Goal: Transaction & Acquisition: Purchase product/service

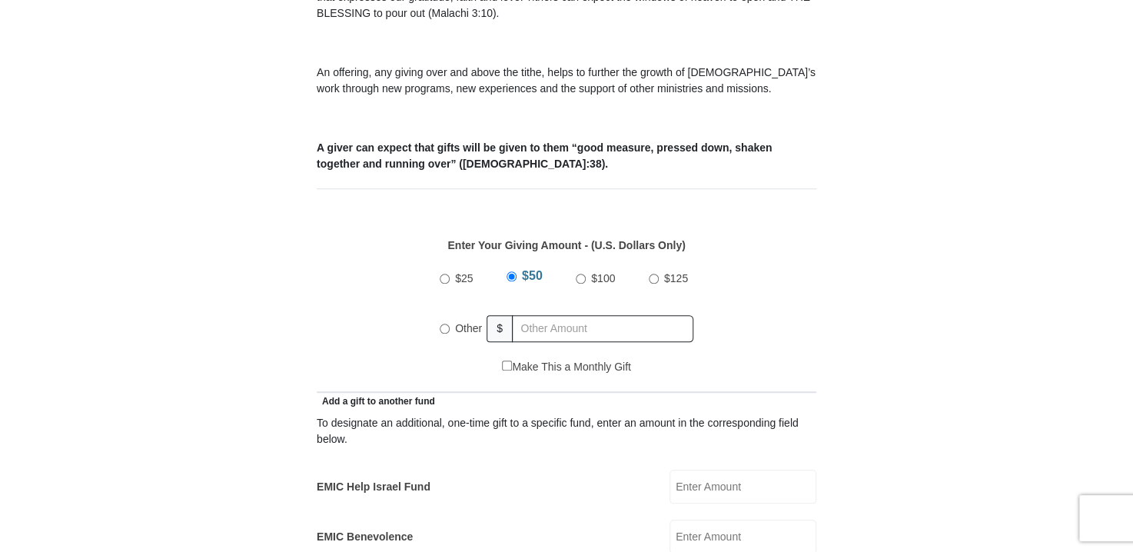
scroll to position [547, 0]
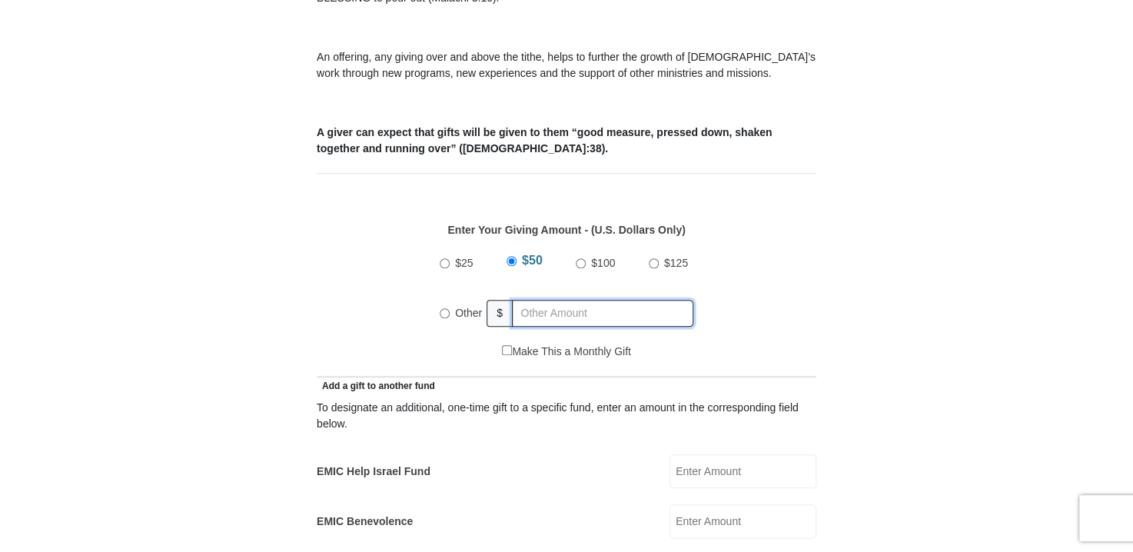
radio input "true"
click at [533, 300] on input "text" at bounding box center [605, 313] width 176 height 27
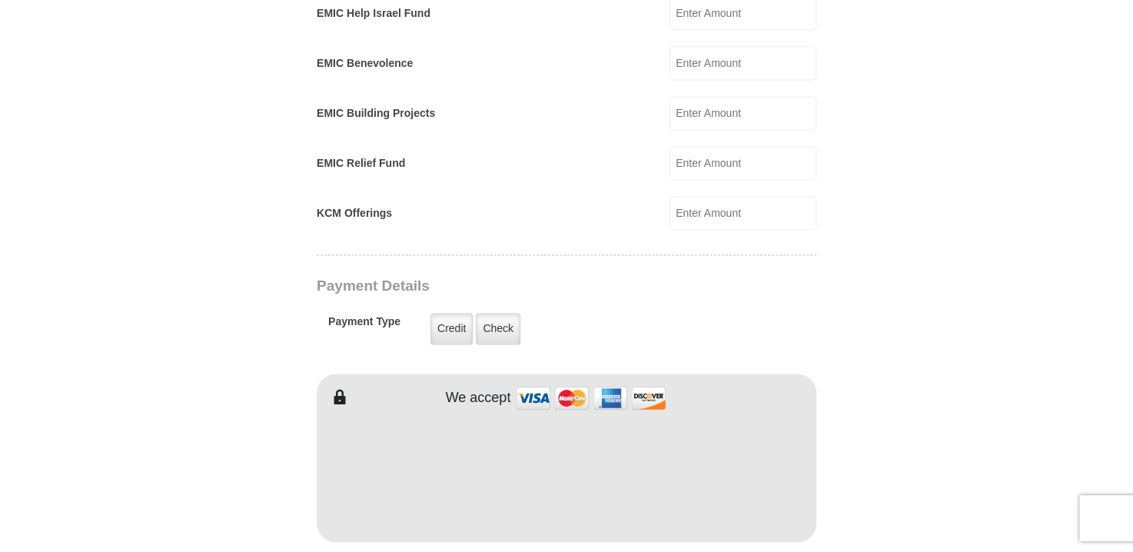
scroll to position [1033, 0]
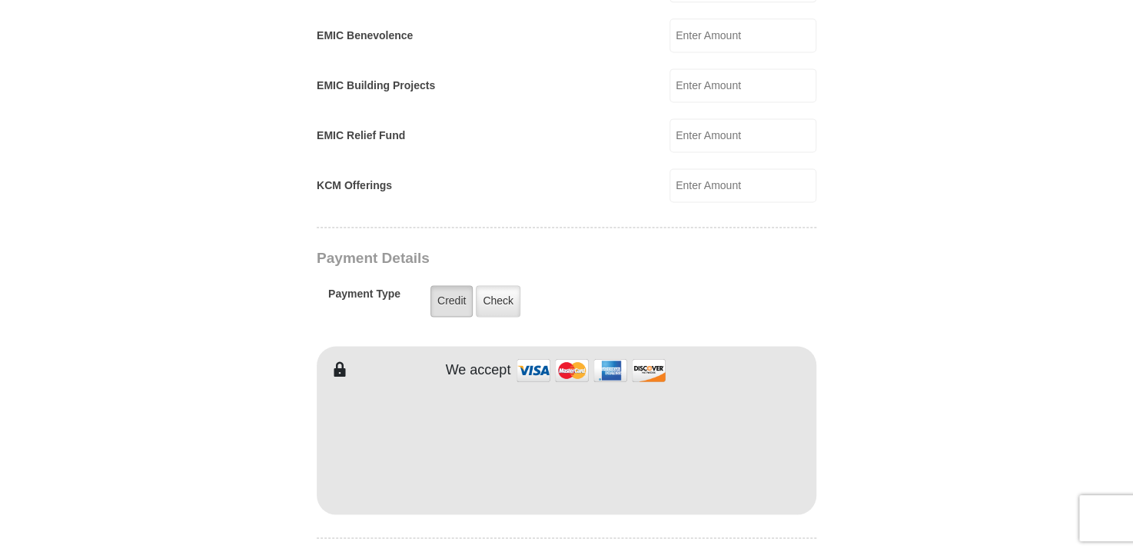
type input "750.00"
click at [449, 285] on label "Credit" at bounding box center [451, 301] width 42 height 32
click at [0, 0] on input "Credit" at bounding box center [0, 0] width 0 height 0
click at [536, 354] on img at bounding box center [591, 370] width 154 height 33
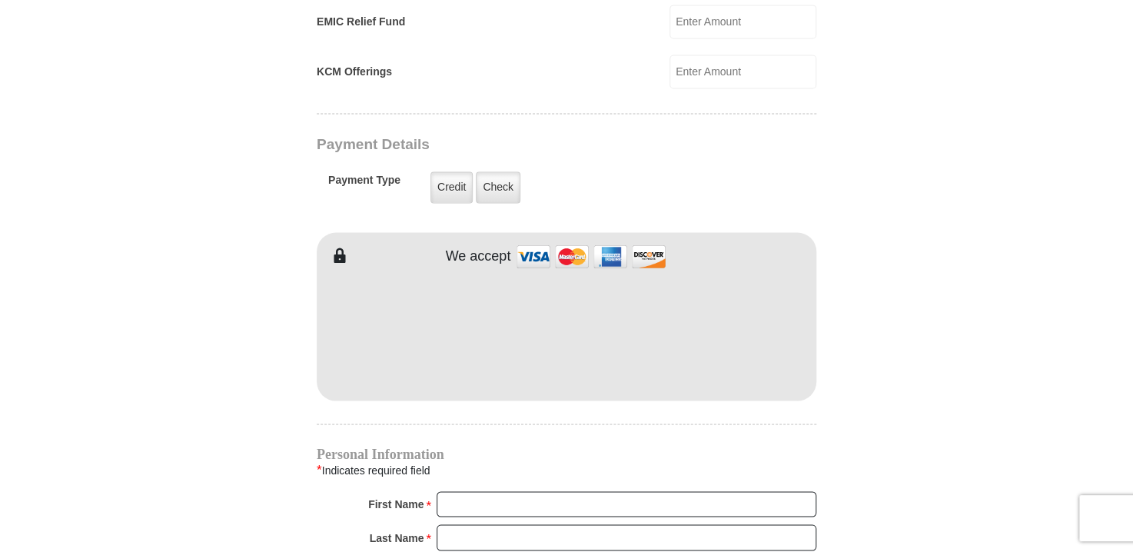
scroll to position [1153, 0]
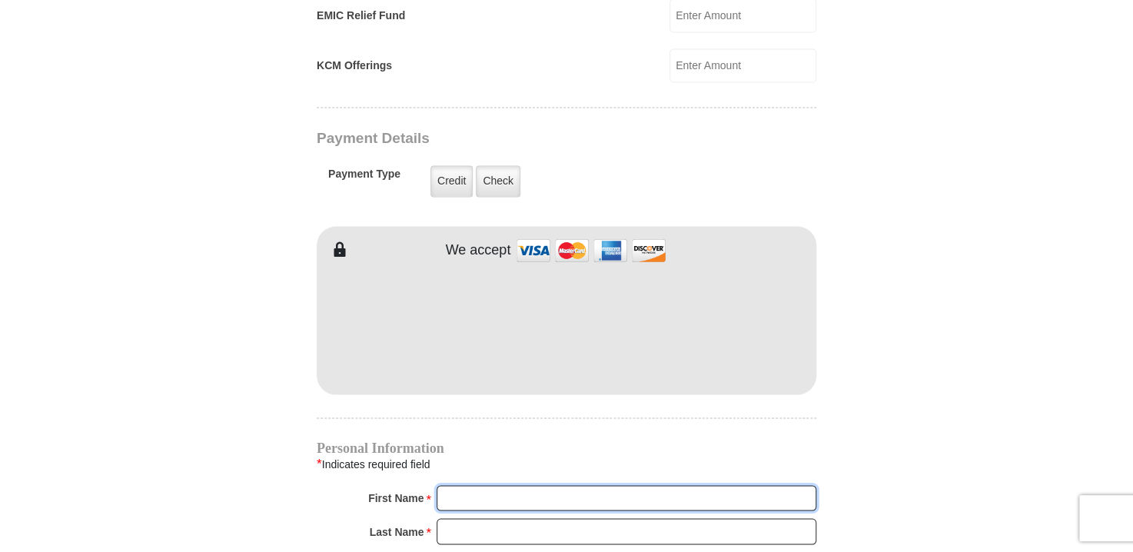
click at [450, 486] on input "First Name *" at bounding box center [626, 498] width 380 height 26
type input "JoAnne"
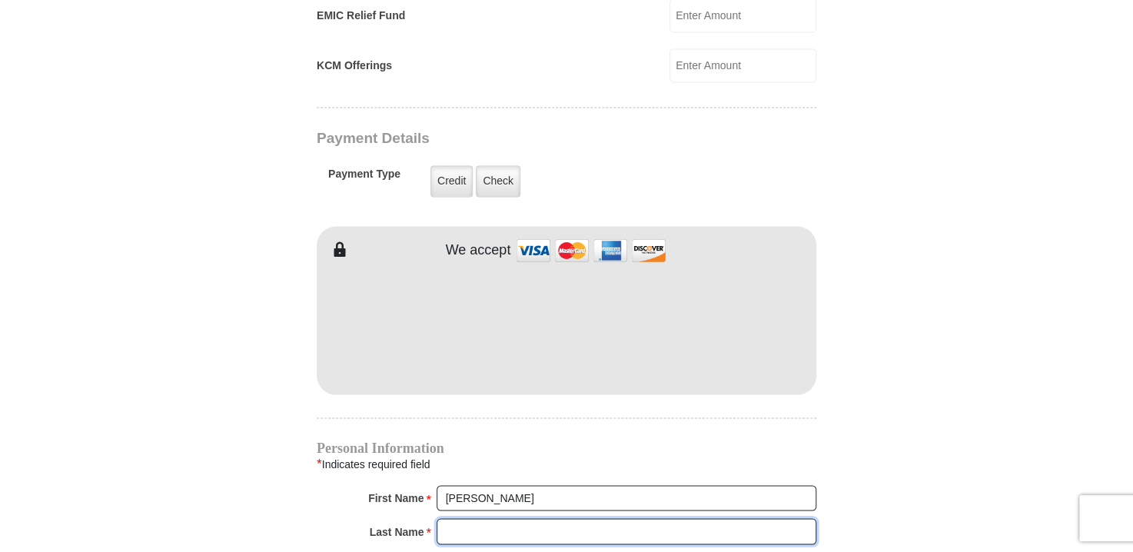
drag, startPoint x: 448, startPoint y: 507, endPoint x: 468, endPoint y: 463, distance: 48.8
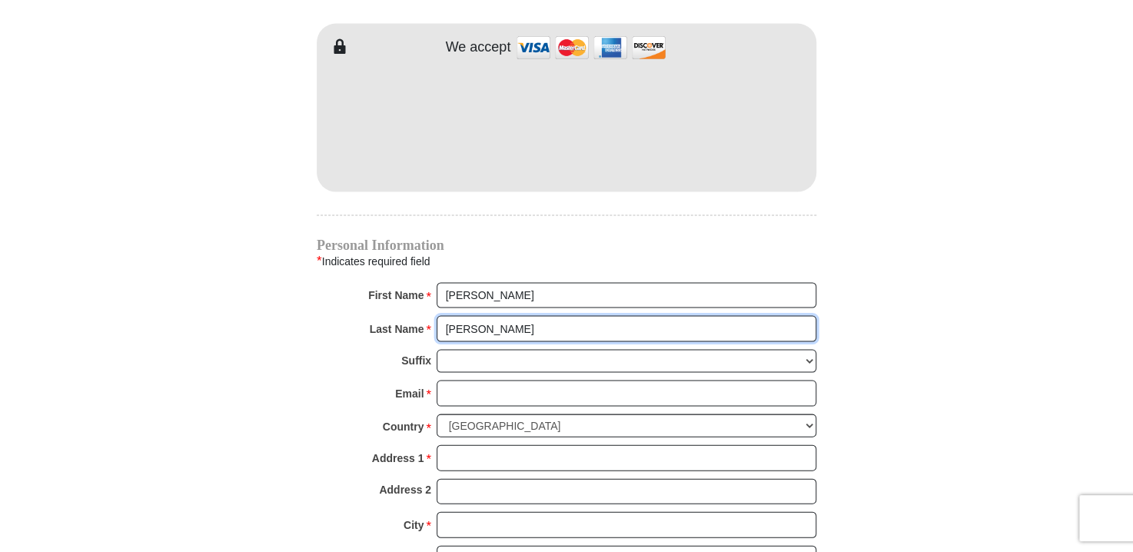
scroll to position [1359, 0]
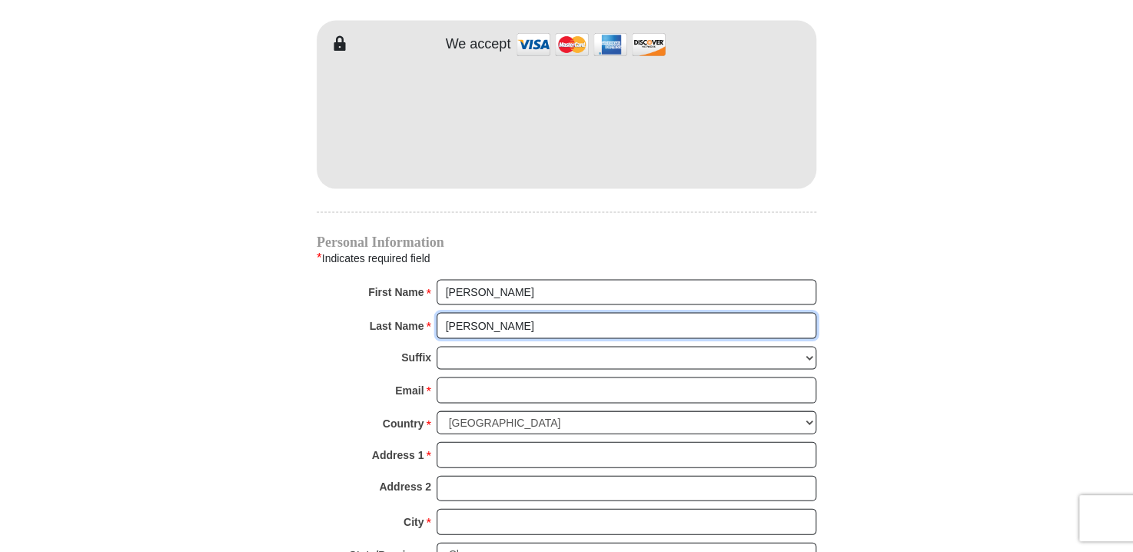
type input "Ruark-Ackermann"
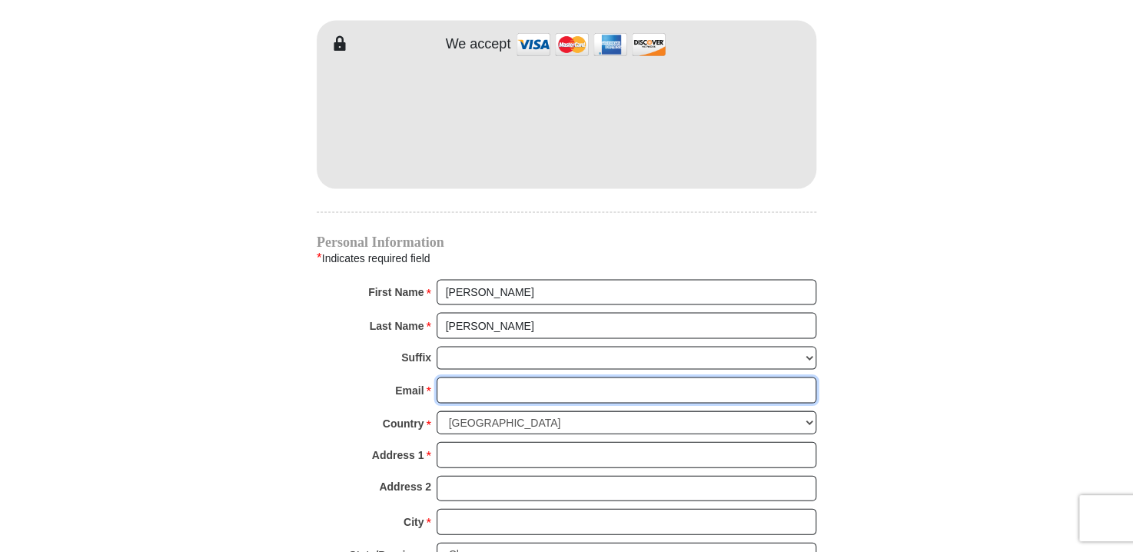
click at [474, 377] on input "Email *" at bounding box center [626, 390] width 380 height 26
type input "joanne.ra@yahoo.com"
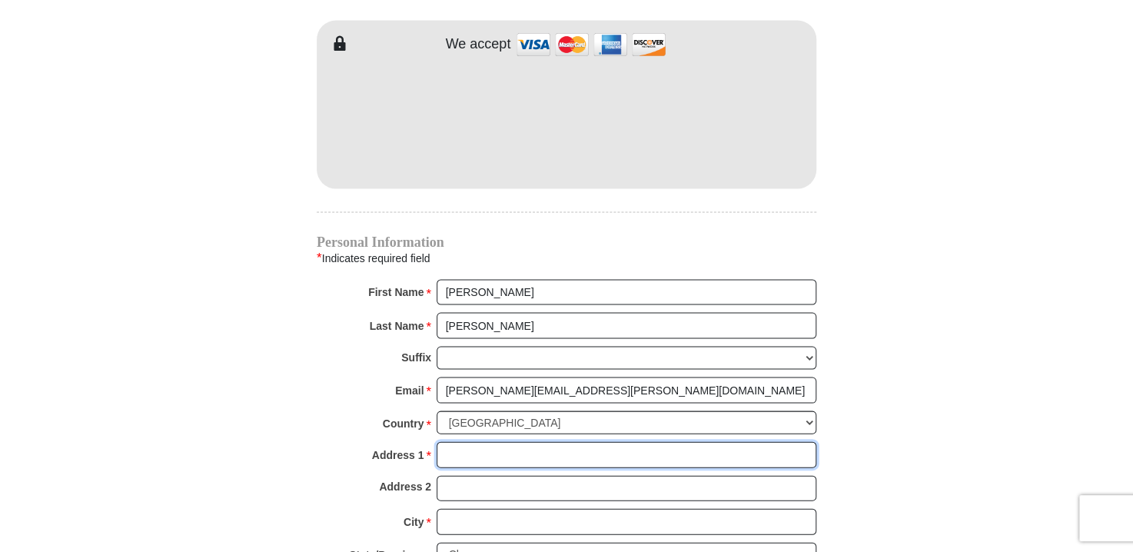
click at [471, 441] on input "Address 1 *" at bounding box center [626, 454] width 380 height 26
type input "9509 Timber Wagon Dr."
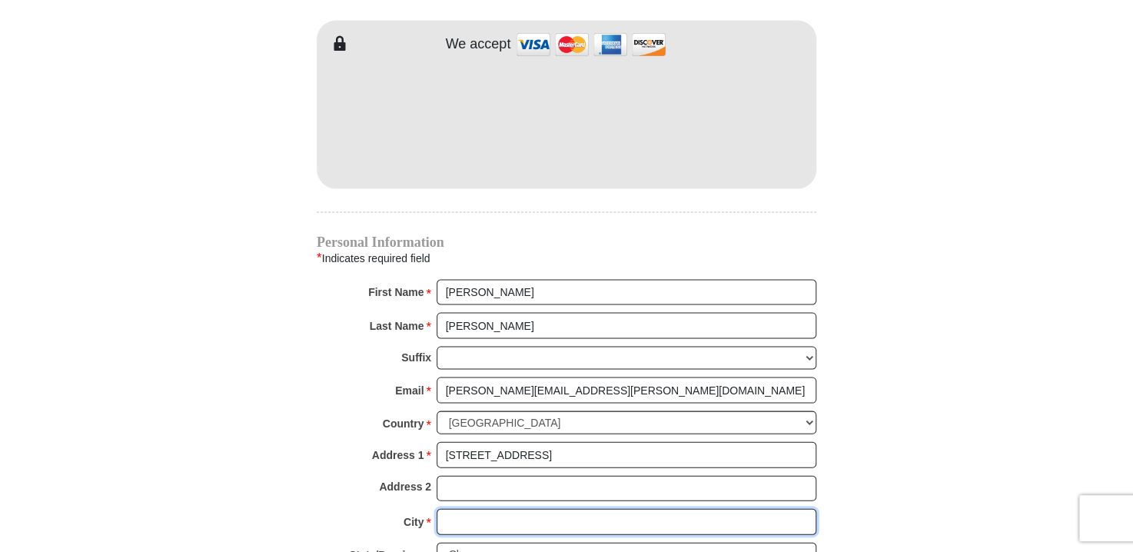
click at [469, 508] on input "City *" at bounding box center [626, 521] width 380 height 26
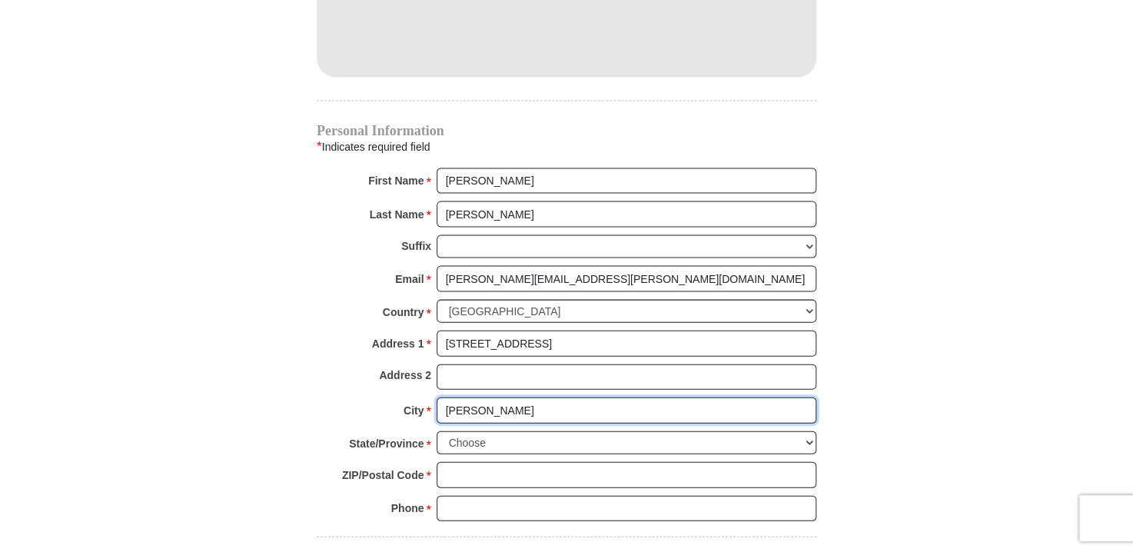
scroll to position [1479, 0]
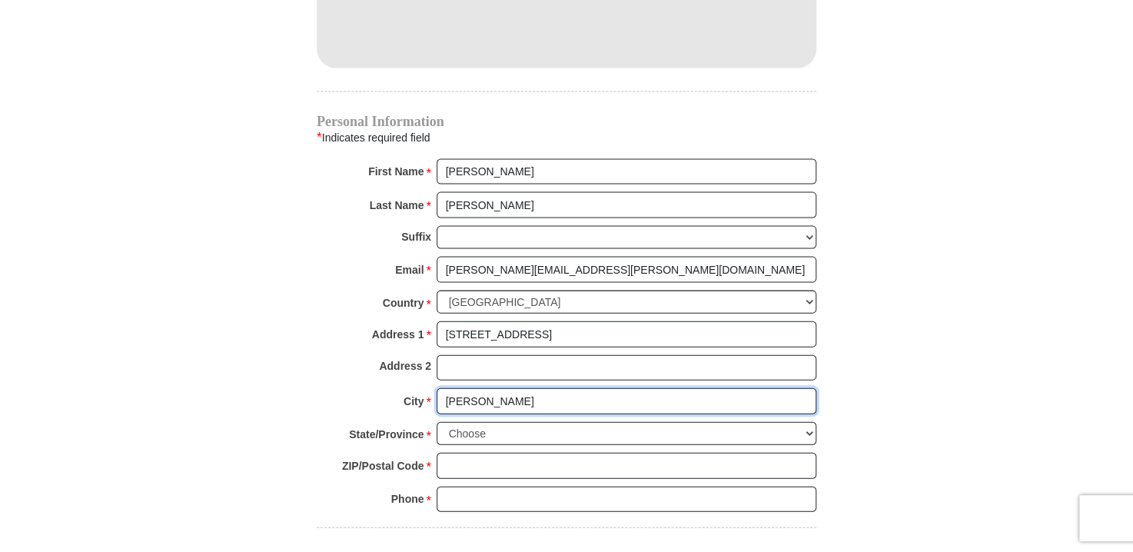
type input "McKinney"
click at [449, 422] on select "Choose Alabama Alaska American Samoa Arizona Arkansas Armed Forces Americas Arm…" at bounding box center [626, 434] width 380 height 24
select select "TX"
click at [436, 422] on select "Choose Alabama Alaska American Samoa Arizona Arkansas Armed Forces Americas Arm…" at bounding box center [626, 434] width 380 height 24
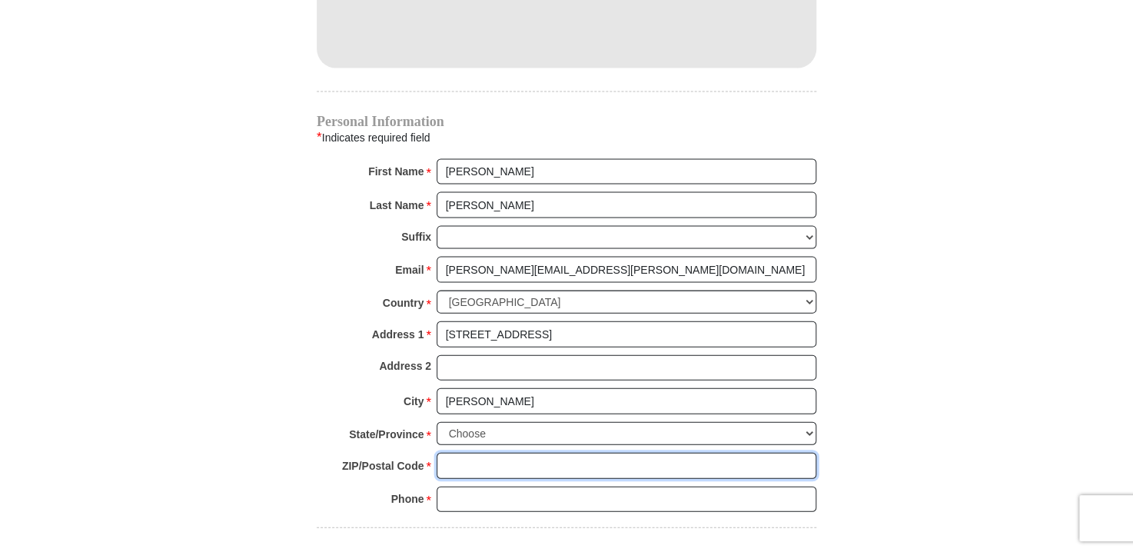
click at [453, 453] on input "ZIP/Postal Code *" at bounding box center [626, 466] width 380 height 26
type input "75070"
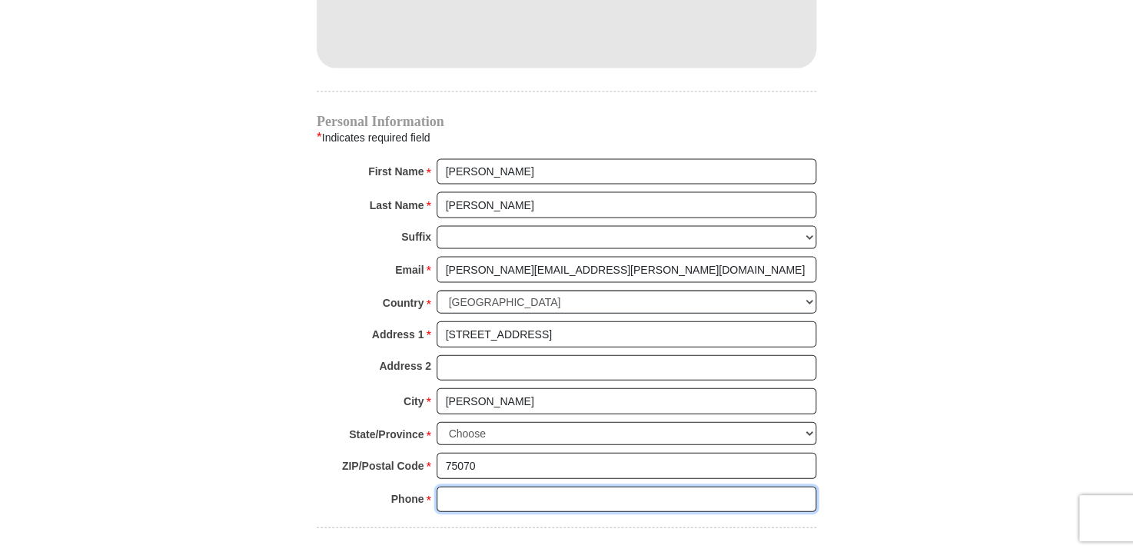
click at [443, 486] on input "Phone * *" at bounding box center [626, 499] width 380 height 26
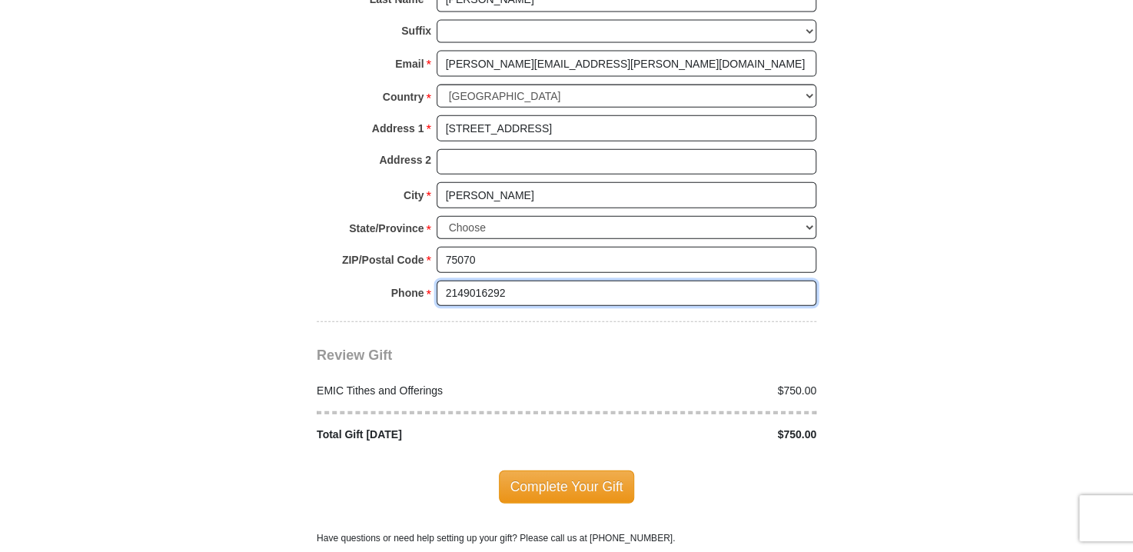
scroll to position [1691, 0]
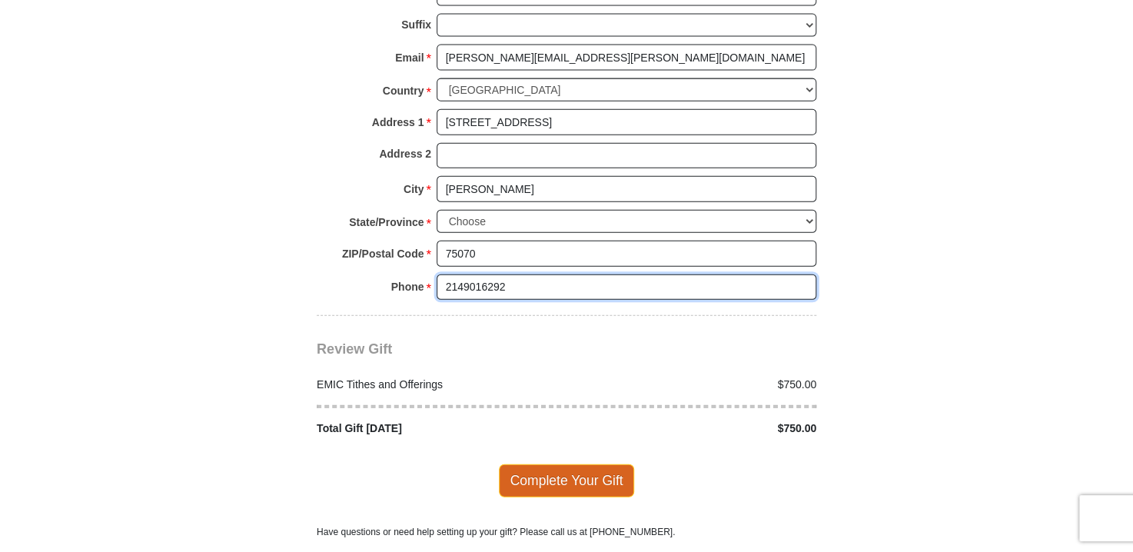
type input "2149016292"
click at [572, 464] on span "Complete Your Gift" at bounding box center [567, 480] width 136 height 32
